Goal: Information Seeking & Learning: Learn about a topic

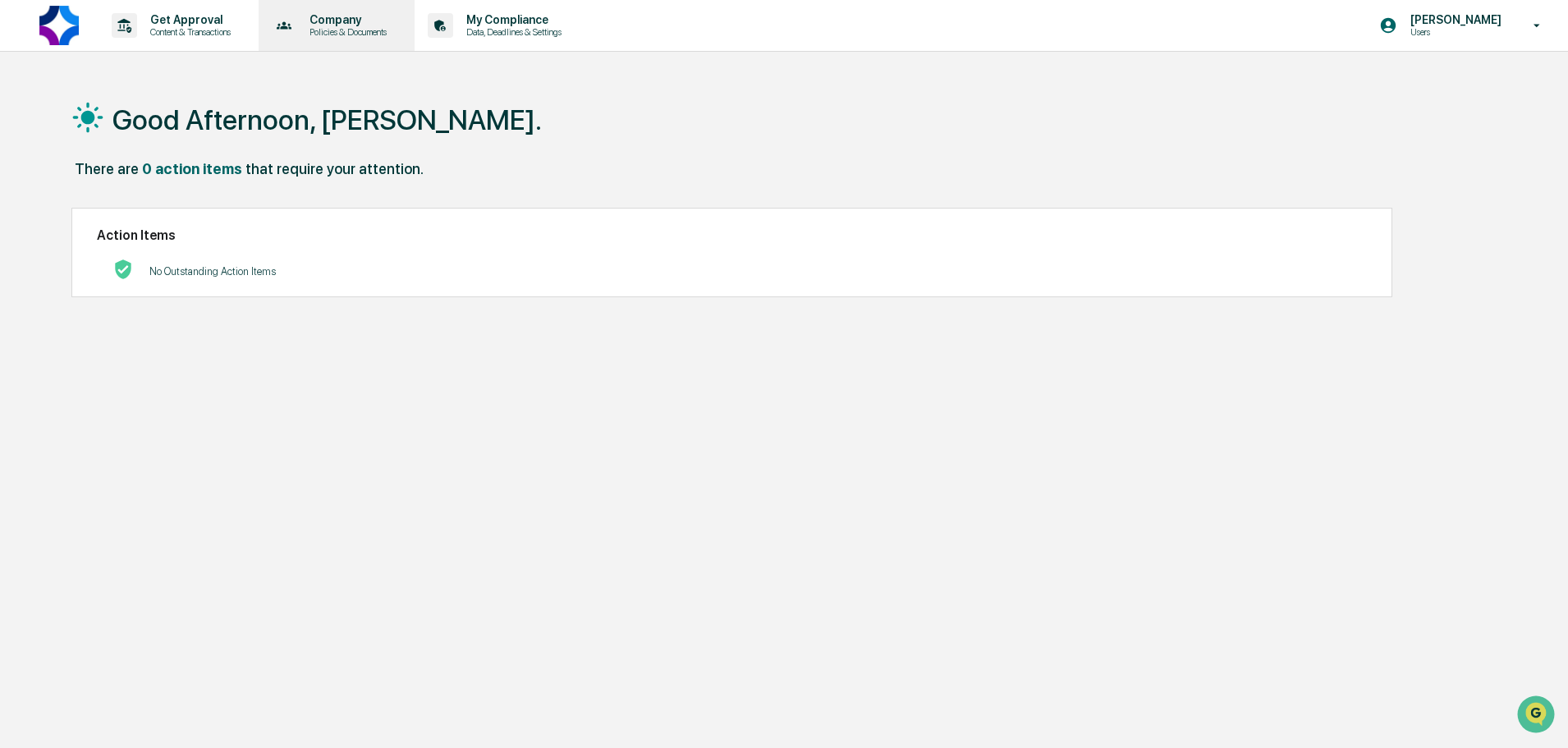
click at [341, 29] on p "Policies & Documents" at bounding box center [346, 32] width 99 height 11
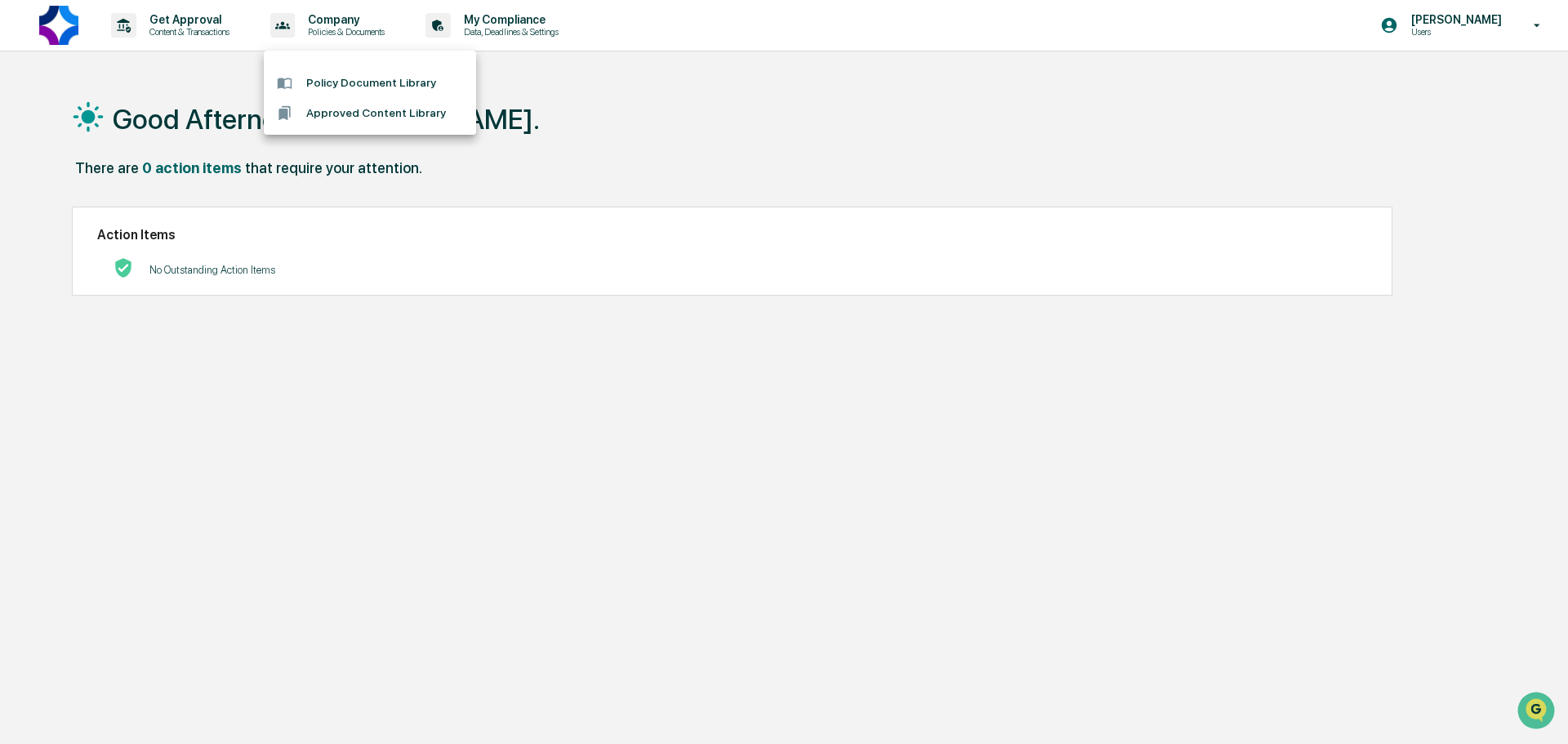
click at [375, 87] on li "Policy Document Library" at bounding box center [369, 83] width 212 height 31
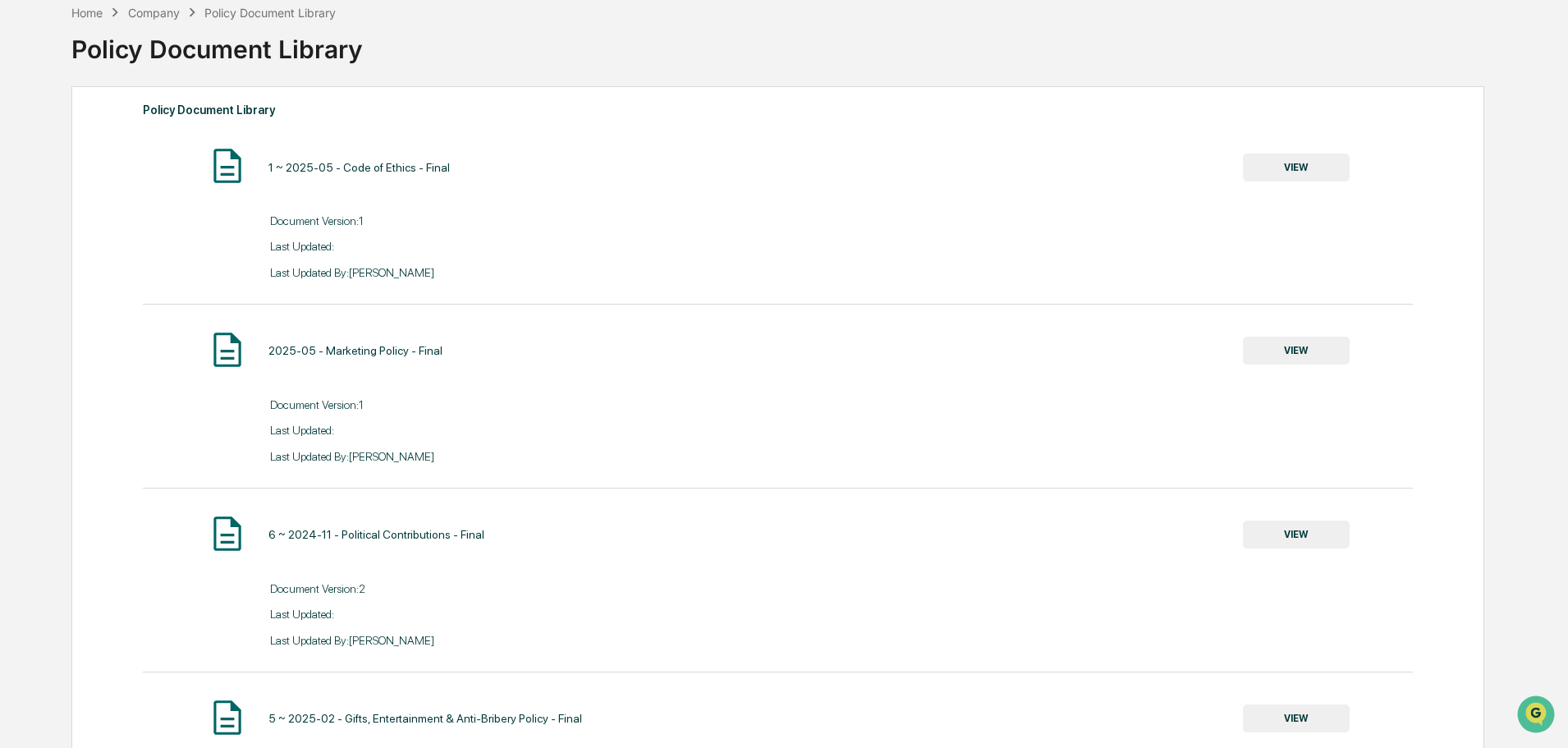
scroll to position [164, 0]
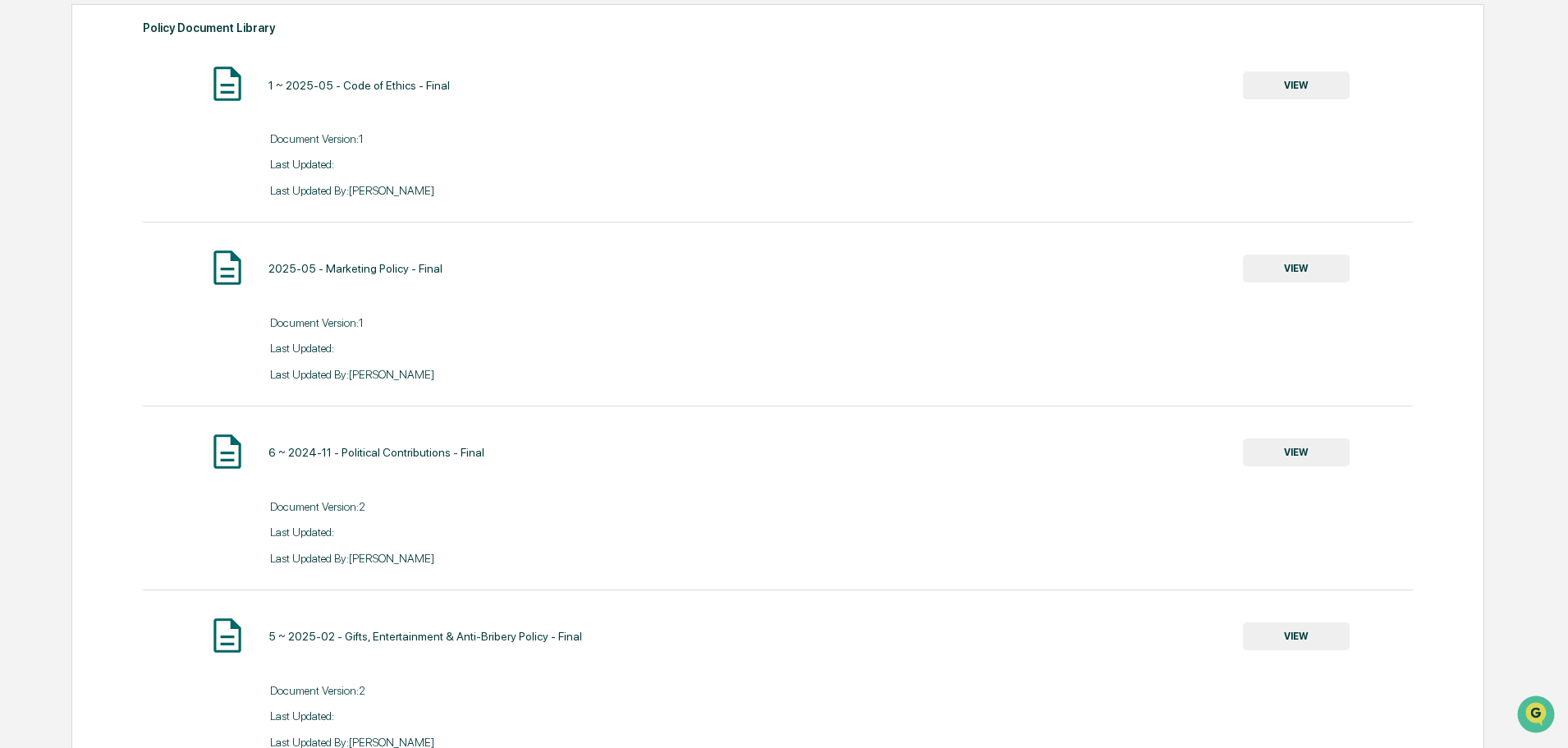
click at [1290, 85] on button "VIEW" at bounding box center [1296, 86] width 106 height 28
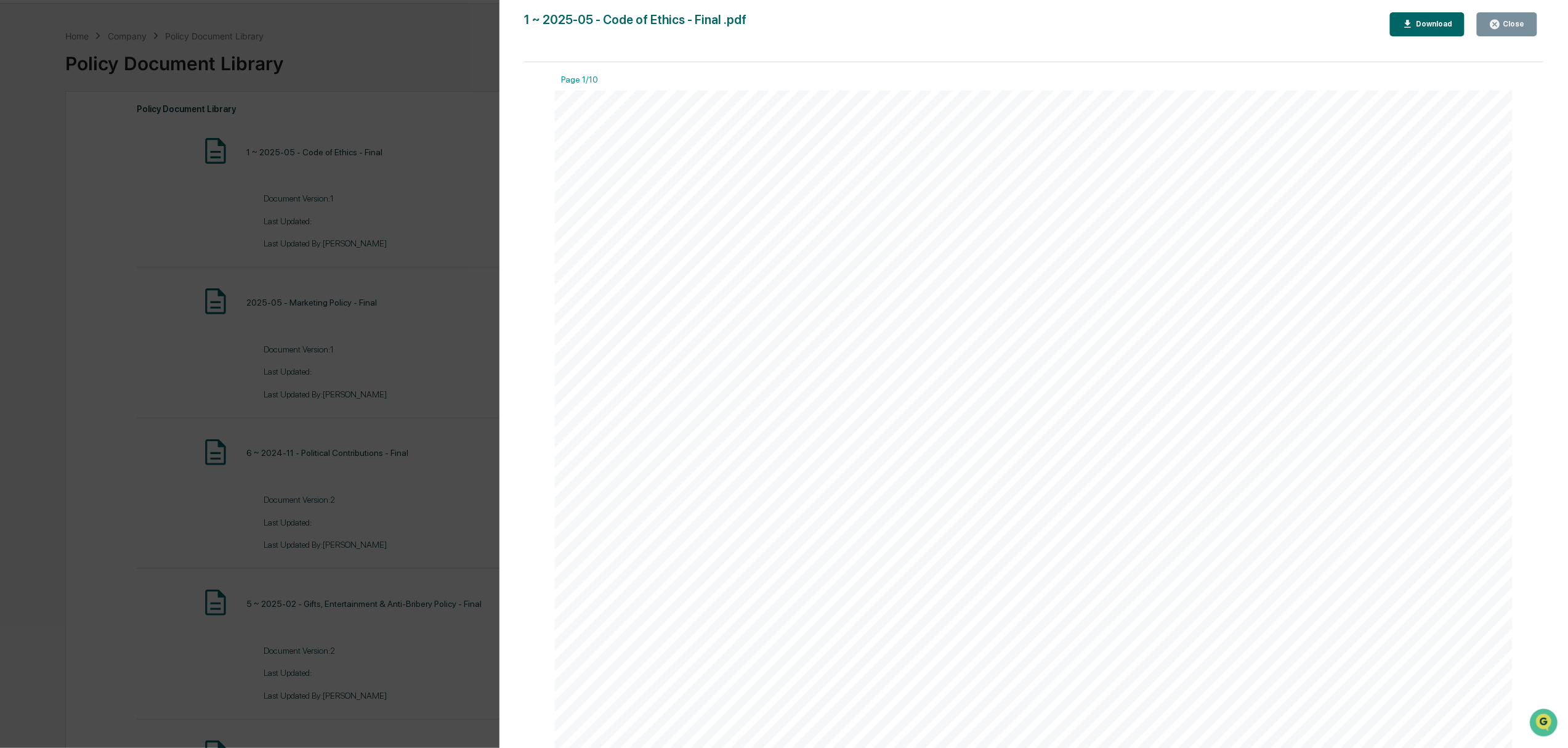
scroll to position [0, 0]
click at [878, 213] on div "1 C ODE OF E THICS P REAMBLE Since [DATE], Upwelling Capital Group (“Upwelling”…" at bounding box center [1033, 710] width 957 height 1241
click at [415, 101] on div "Version History [DATE] 04:27 PM [PERSON_NAME] 1 ~ 2025-05 - Code of Ethics - Fi…" at bounding box center [784, 374] width 1568 height 748
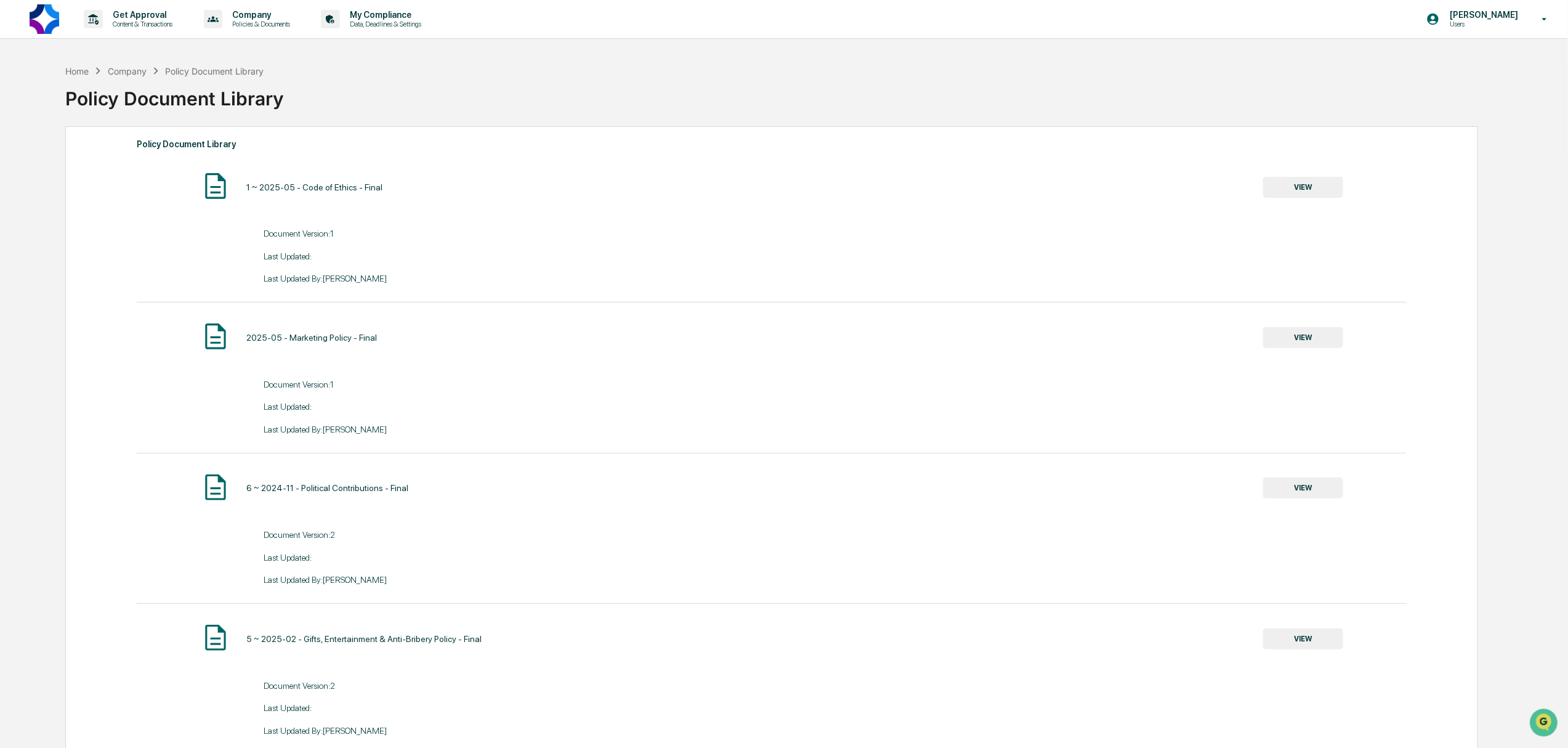
click at [1176, 348] on button "VIEW" at bounding box center [1303, 338] width 80 height 21
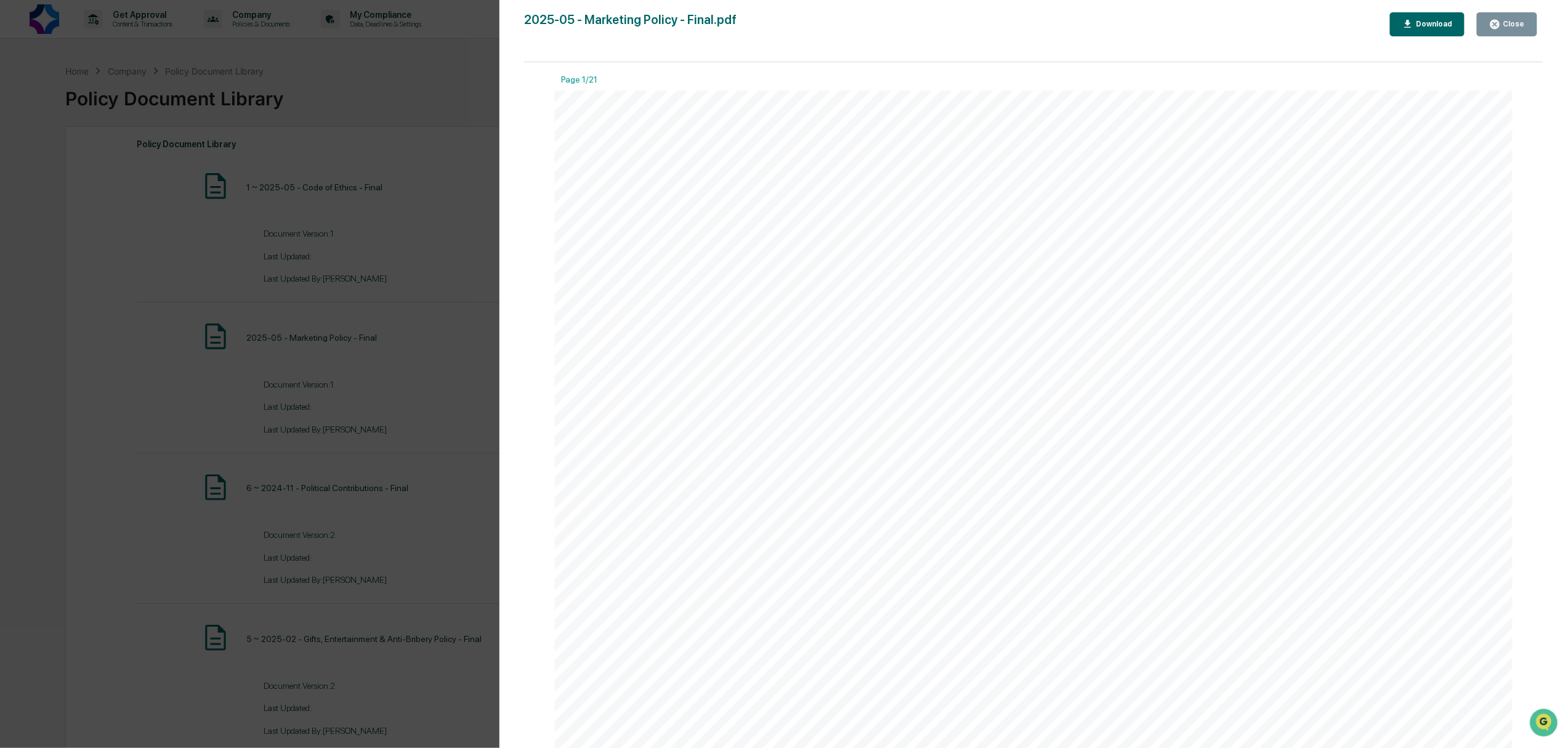
click at [203, 395] on div "Version History [DATE] 04:27 PM [PERSON_NAME] 2025-05 - Marketing Policy - Fina…" at bounding box center [784, 374] width 1568 height 748
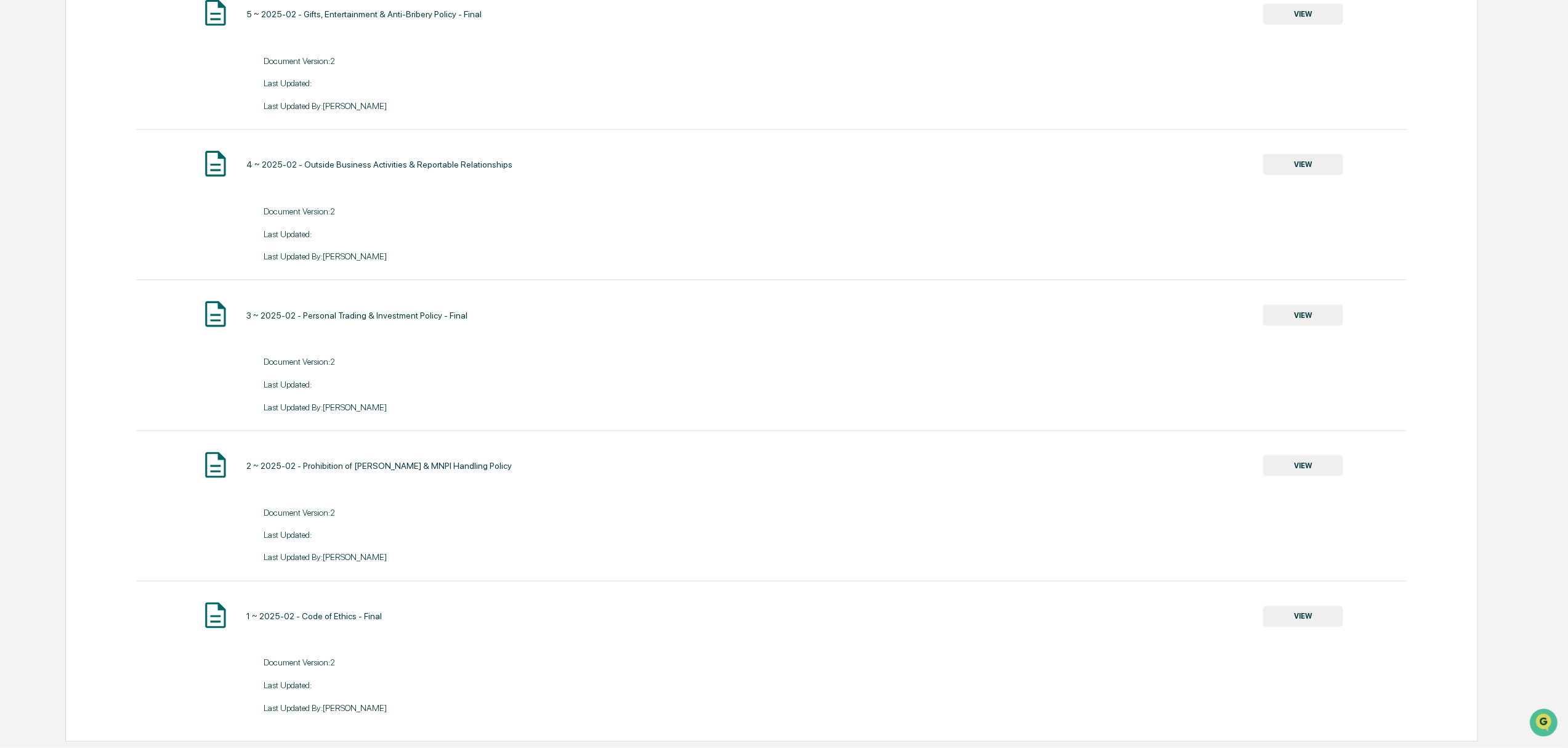
scroll to position [651, 0]
click at [1150, 560] on div "Document Version: 2" at bounding box center [772, 657] width 1270 height 23
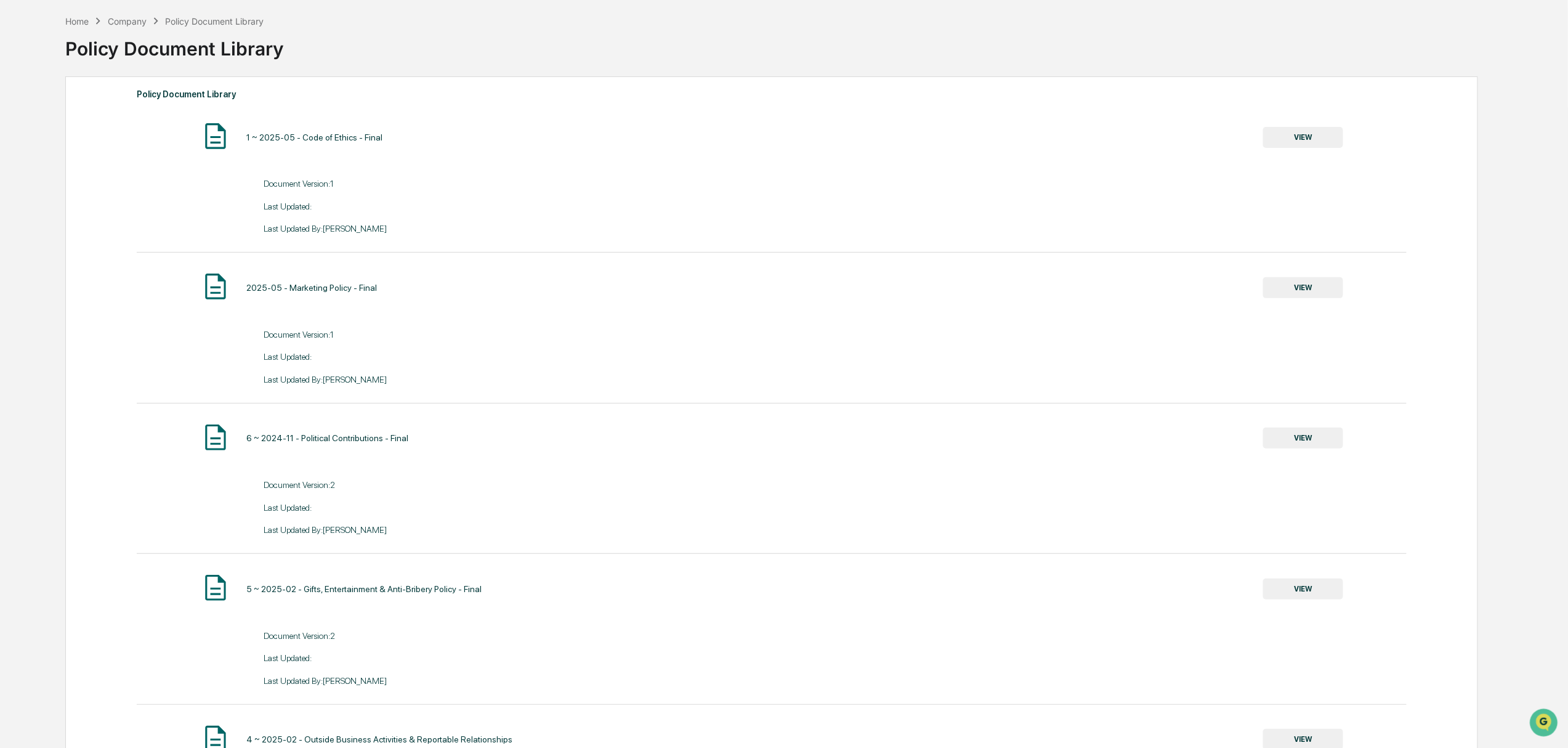
scroll to position [0, 0]
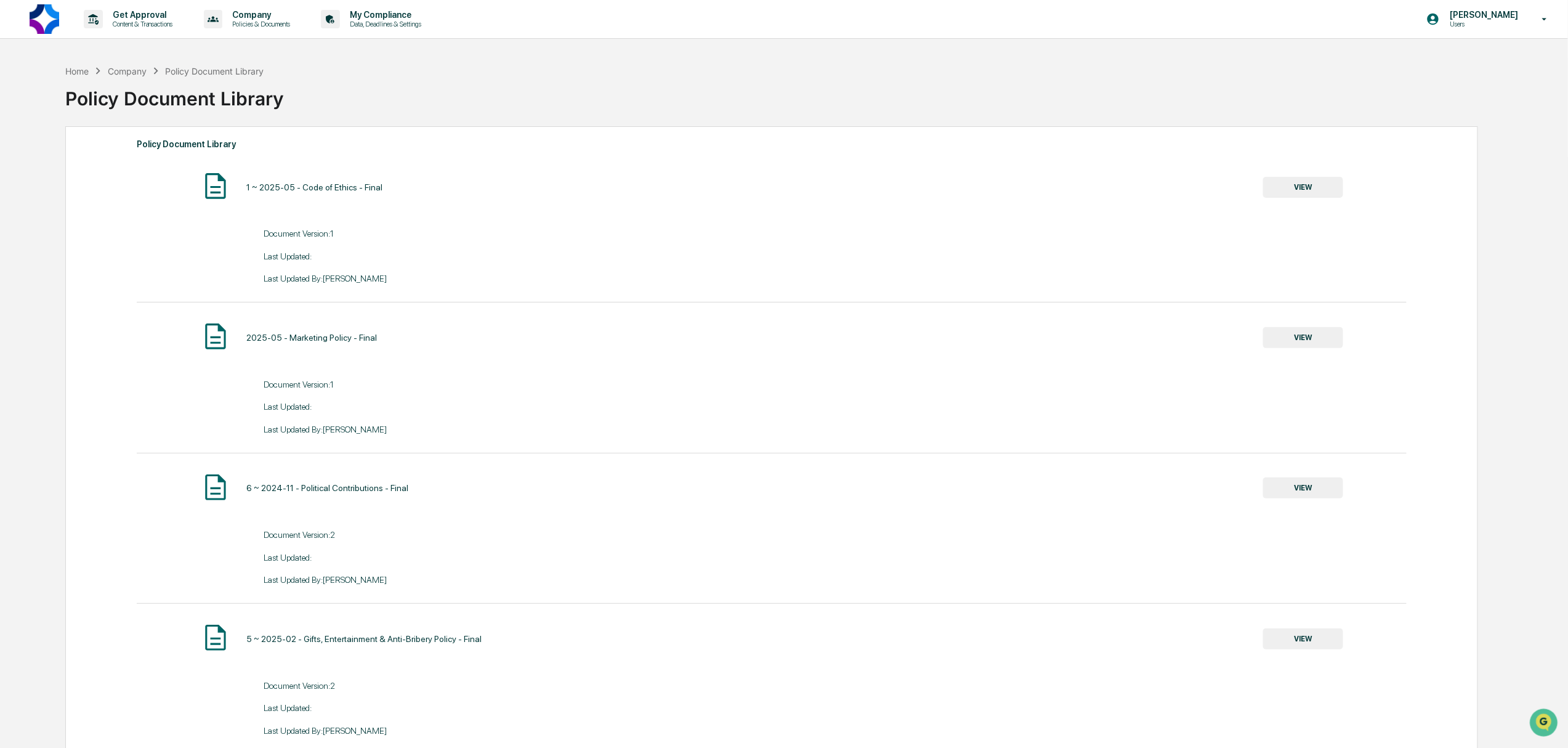
click at [134, 69] on div "Company" at bounding box center [127, 71] width 38 height 10
click at [131, 73] on div "Company" at bounding box center [127, 71] width 38 height 10
